Goal: Information Seeking & Learning: Learn about a topic

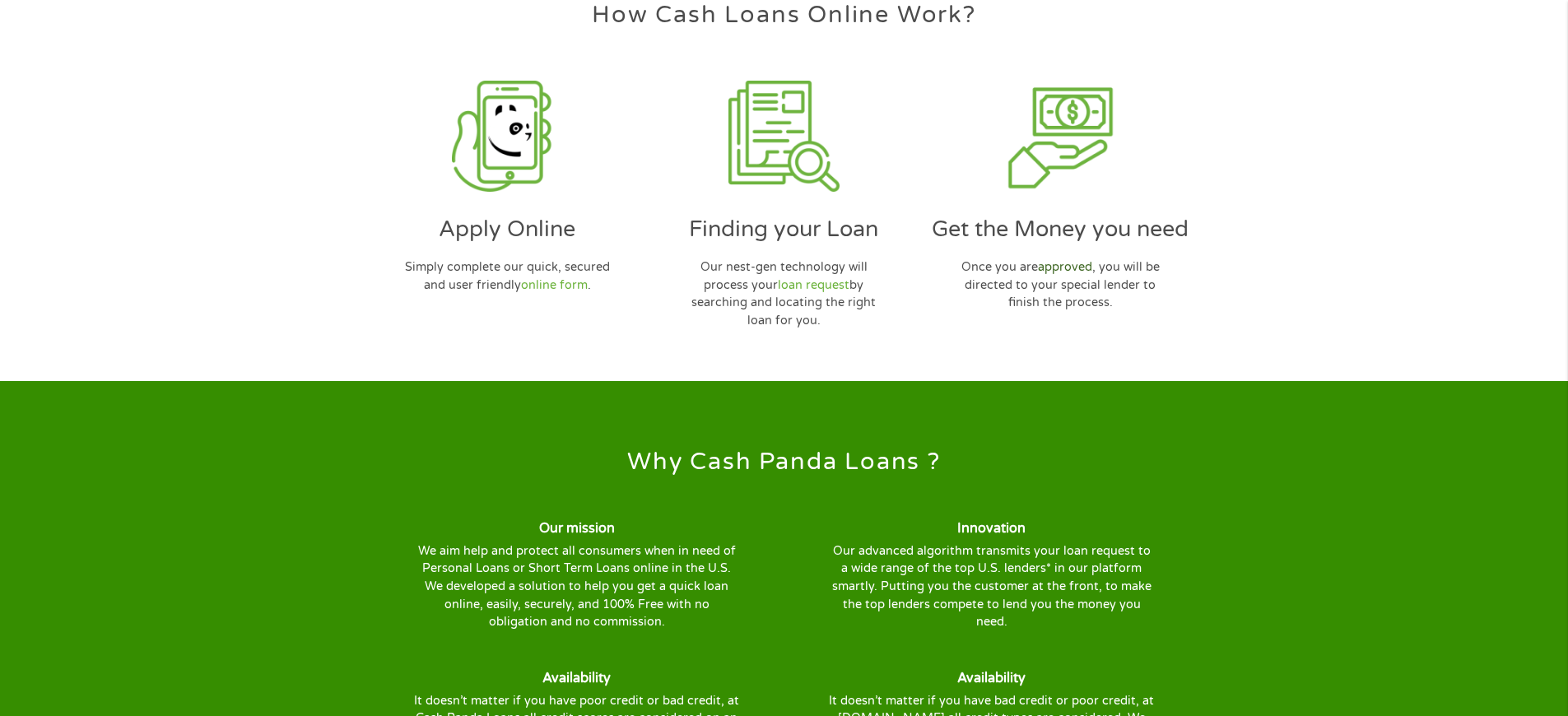
scroll to position [5097, 0]
